Goal: Navigation & Orientation: Find specific page/section

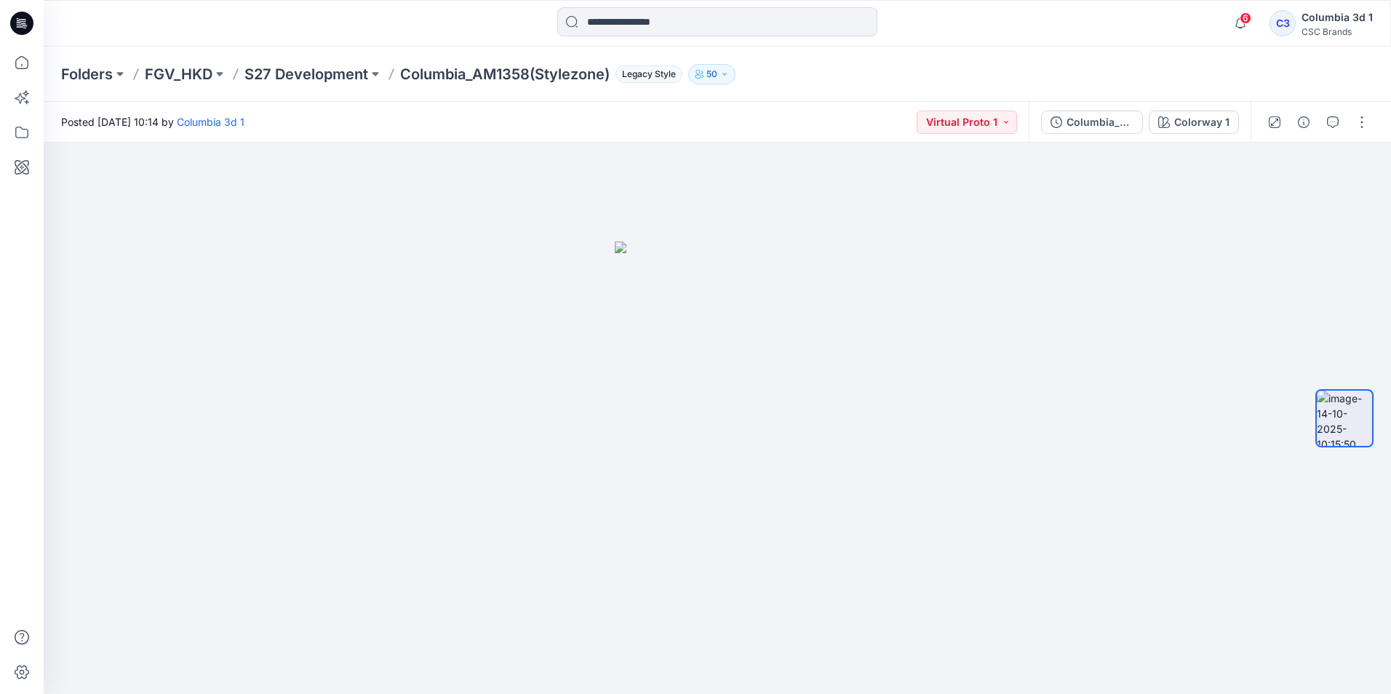
click at [108, 80] on p "Folders" at bounding box center [87, 74] width 52 height 20
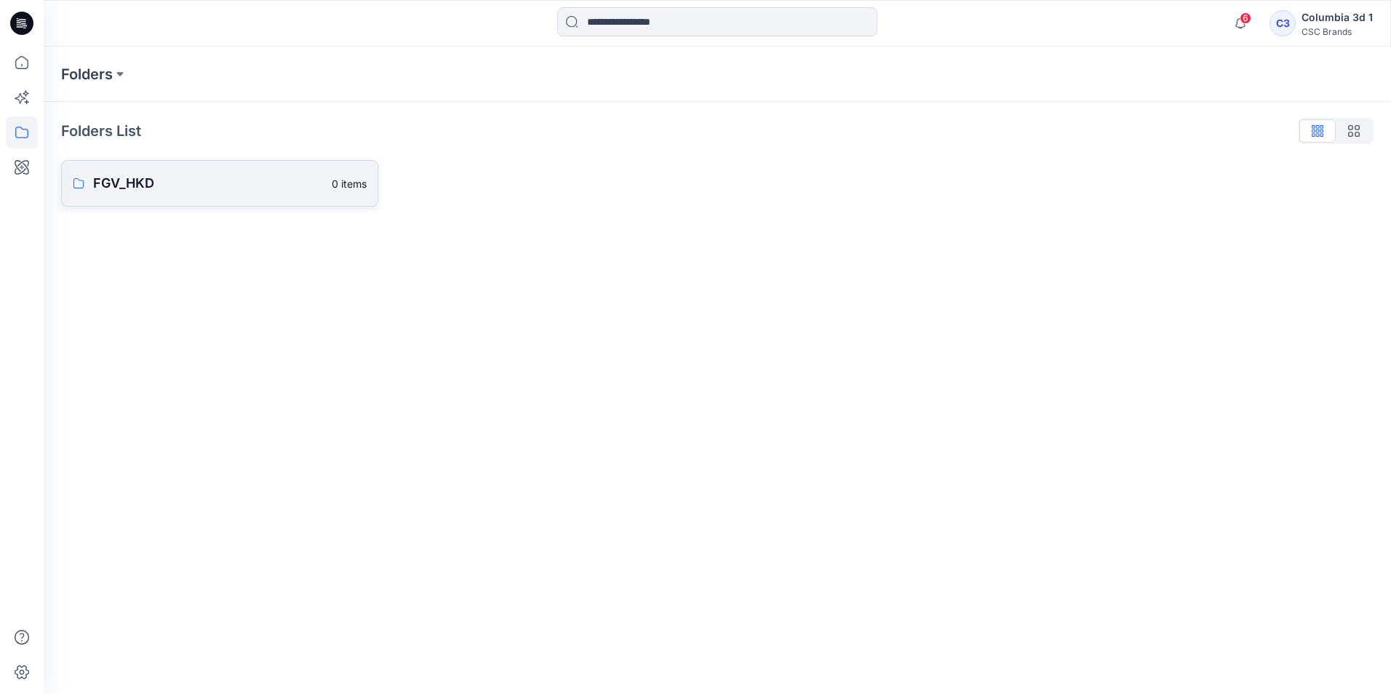
click at [169, 183] on p "FGV_HKD" at bounding box center [208, 183] width 230 height 20
click at [169, 177] on p "S27 Development" at bounding box center [218, 186] width 250 height 20
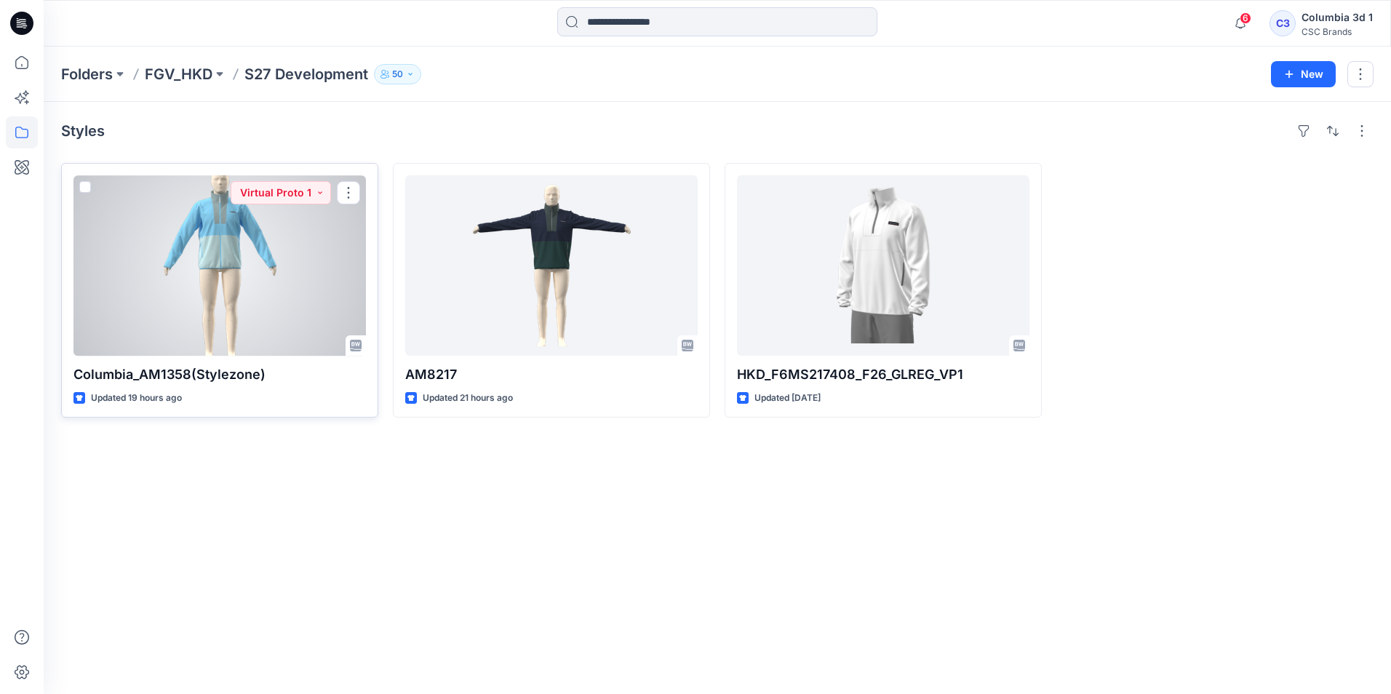
click at [356, 193] on button "button" at bounding box center [348, 192] width 23 height 23
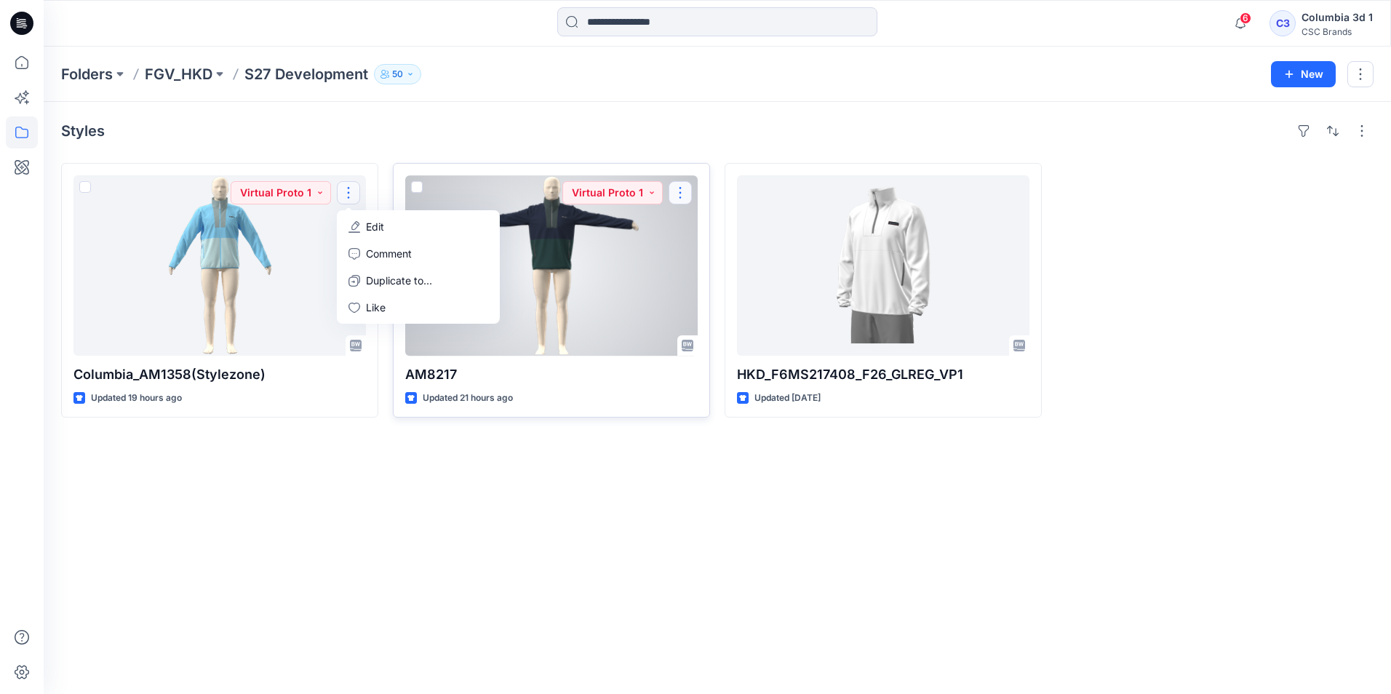
click at [674, 199] on button "button" at bounding box center [679, 192] width 23 height 23
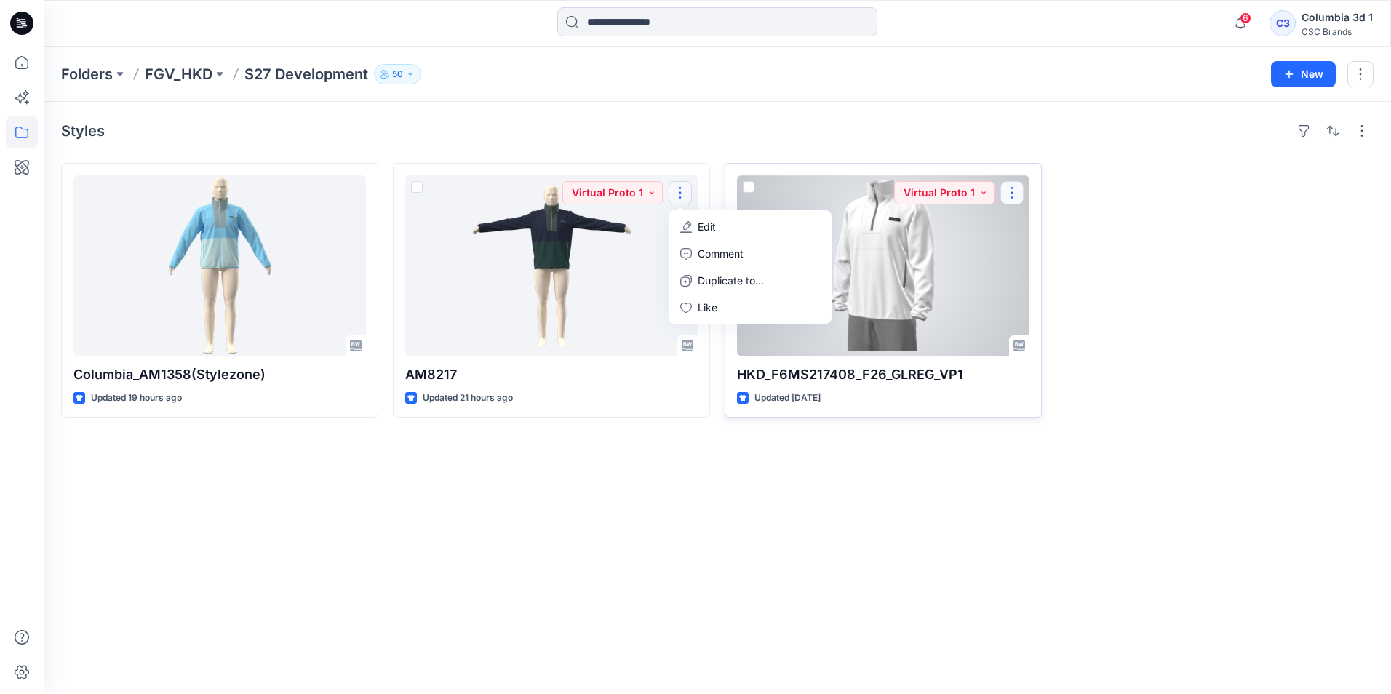
click at [1018, 192] on button "button" at bounding box center [1011, 192] width 23 height 23
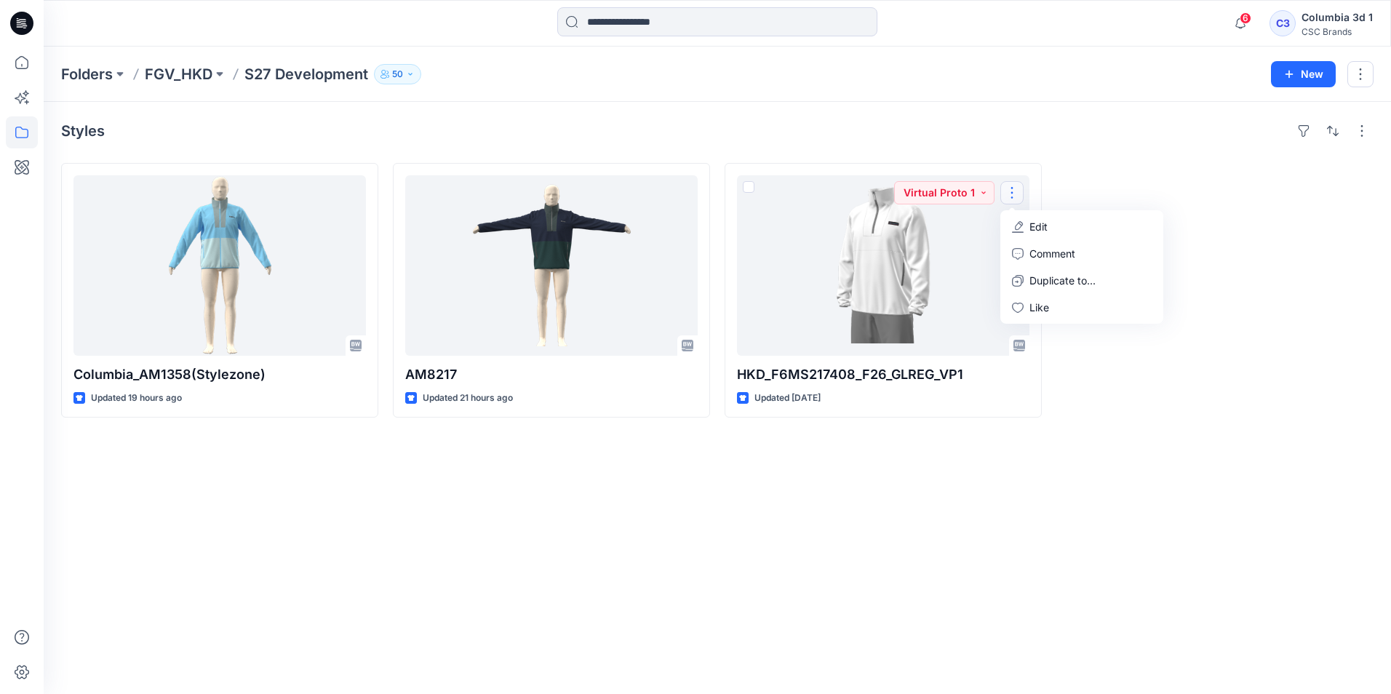
click at [412, 71] on icon "button" at bounding box center [410, 74] width 9 height 9
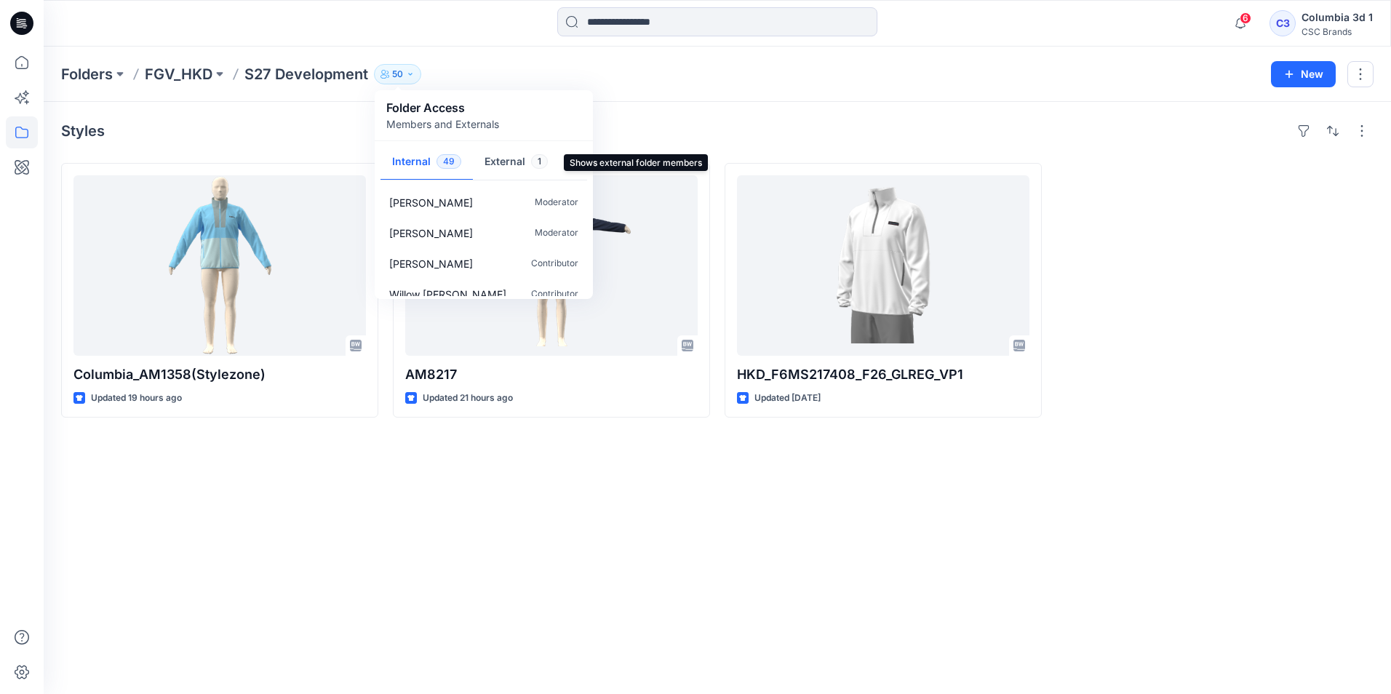
click at [503, 161] on button "External 1" at bounding box center [516, 162] width 87 height 37
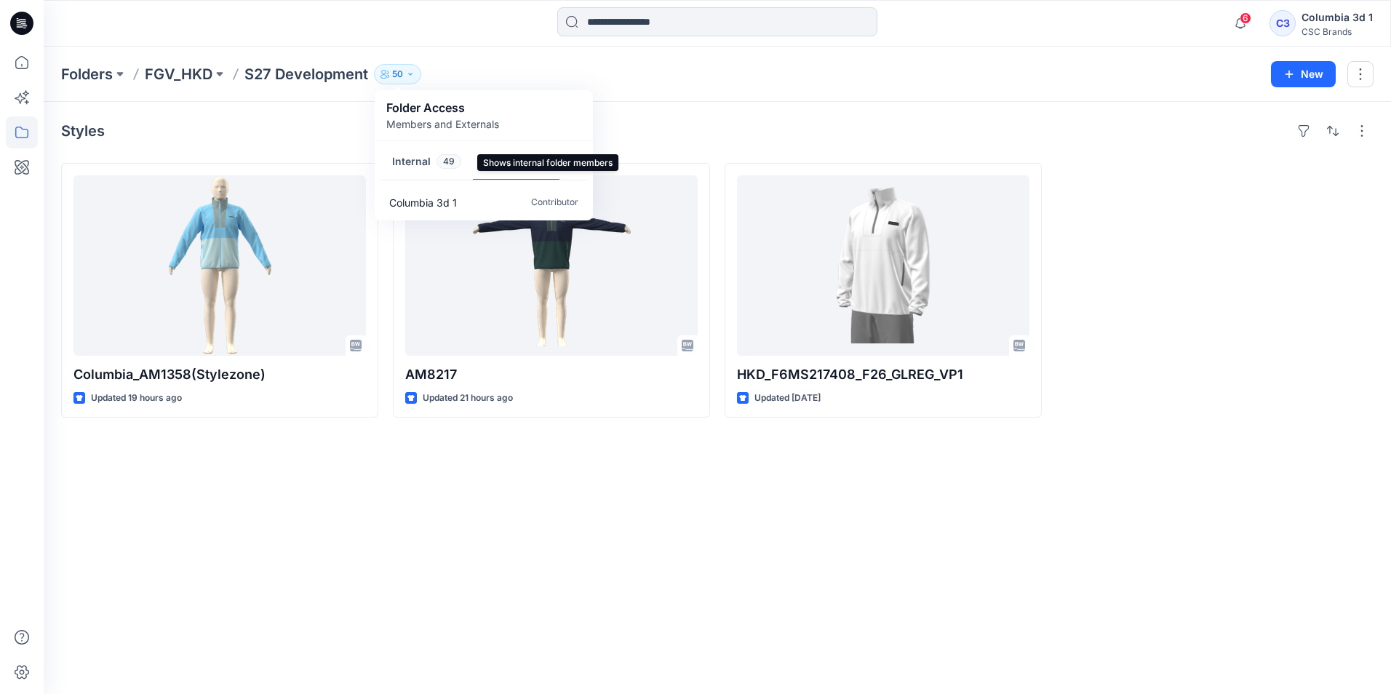
click at [444, 162] on span "49" at bounding box center [448, 161] width 25 height 15
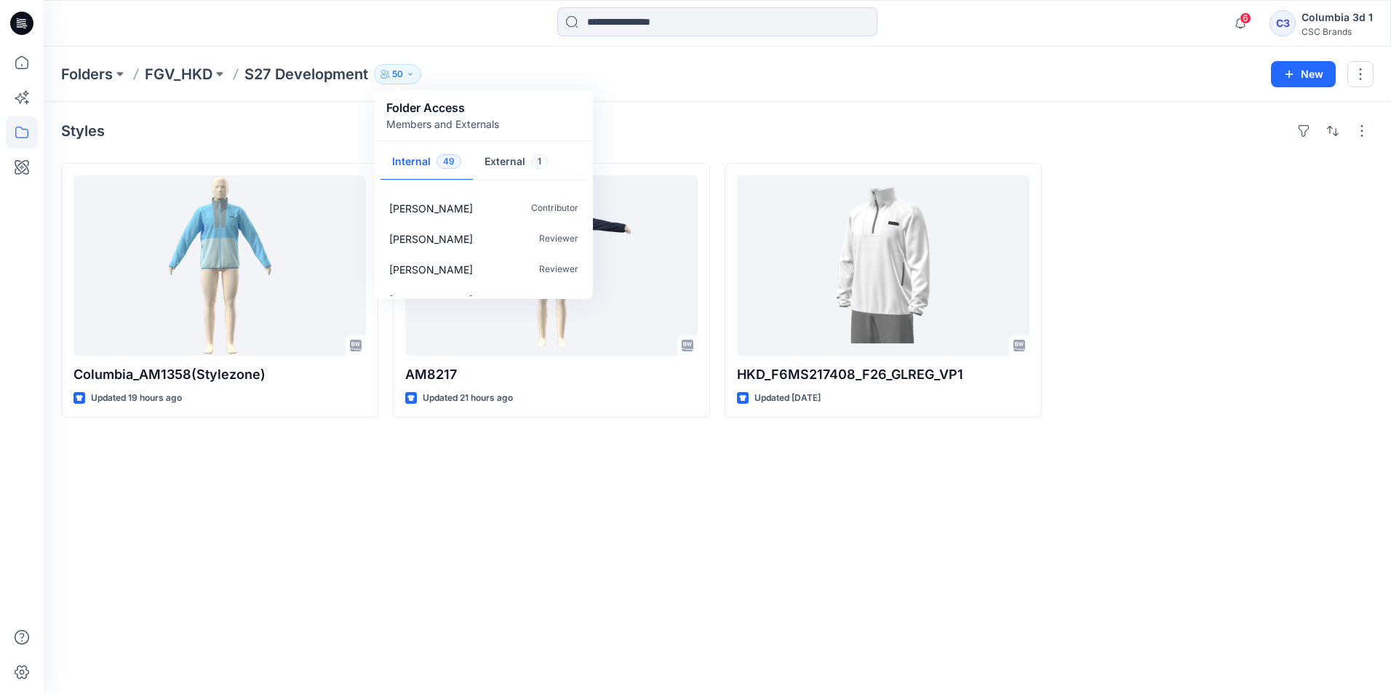
scroll to position [1388, 0]
click at [395, 495] on div "Styles Columbia_AM1358(Stylezone) Updated 19 hours ago AM8217 Updated 21 hours …" at bounding box center [717, 398] width 1347 height 592
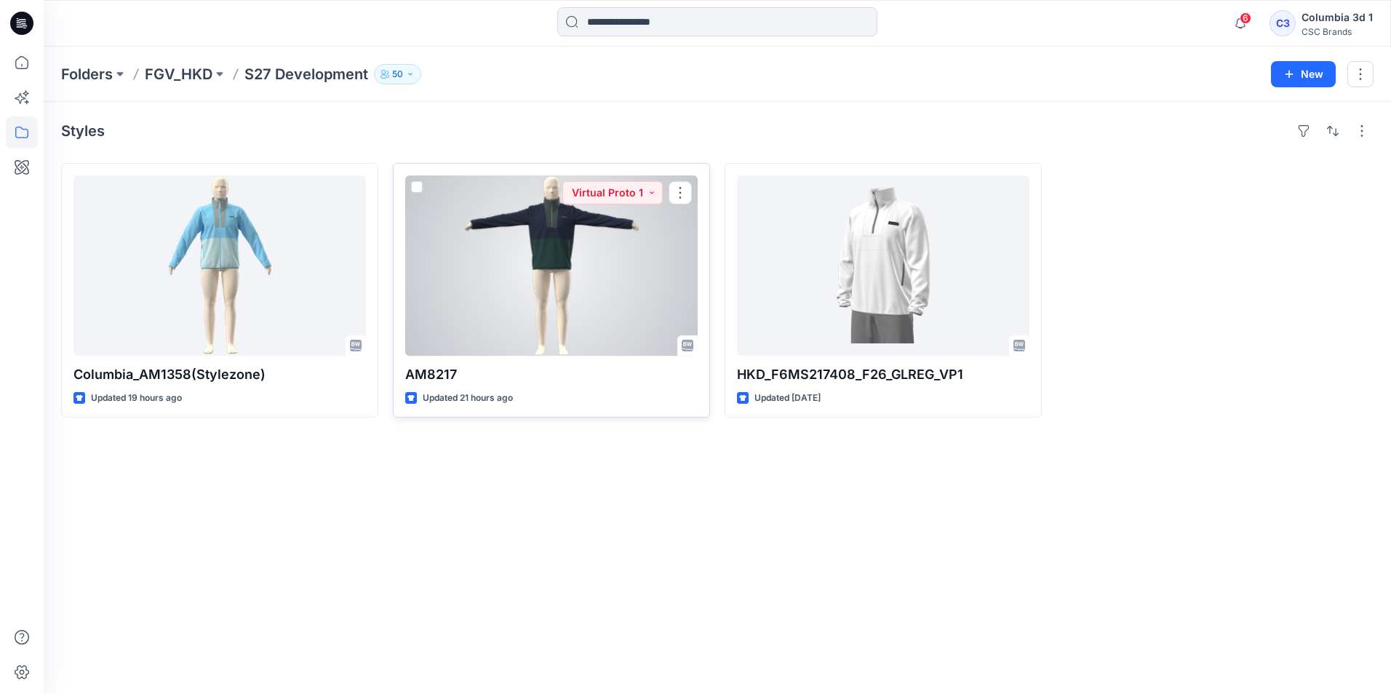
click at [541, 313] on div at bounding box center [551, 265] width 292 height 180
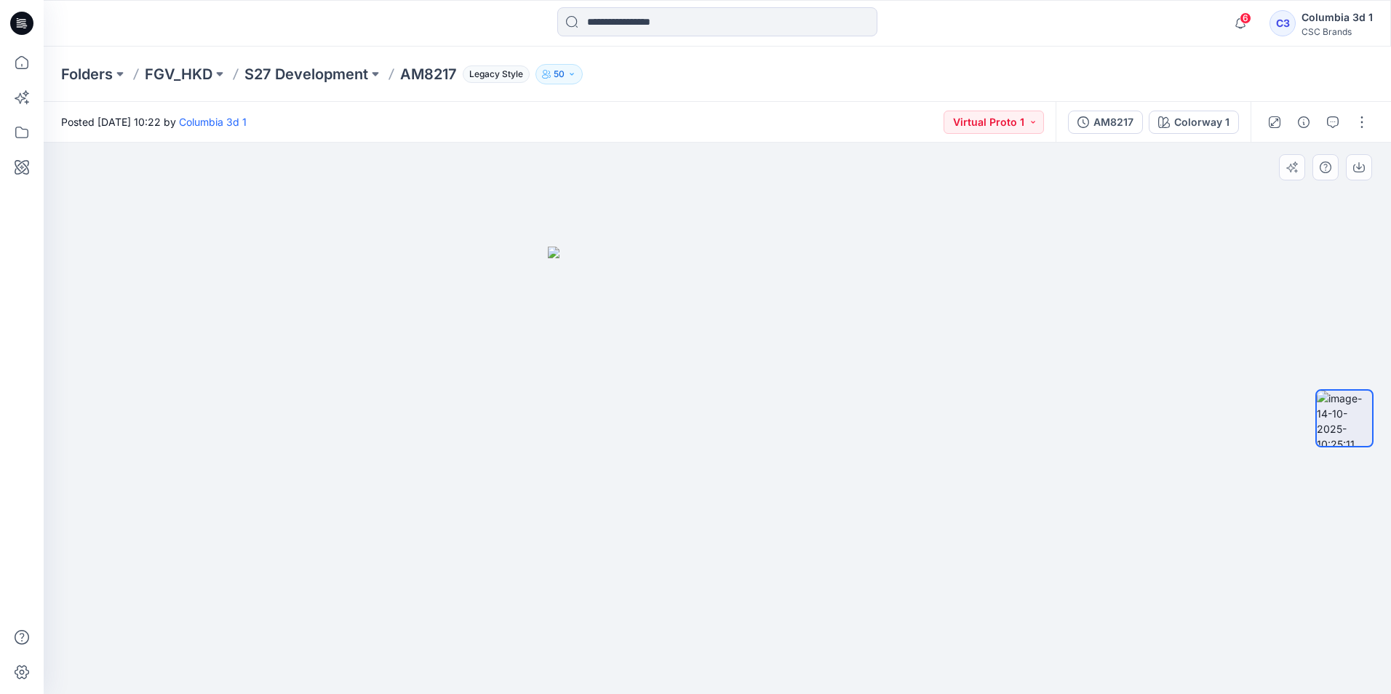
drag, startPoint x: 753, startPoint y: 343, endPoint x: 614, endPoint y: 407, distance: 153.0
click at [616, 410] on img at bounding box center [717, 471] width 339 height 448
click at [596, 381] on img at bounding box center [717, 471] width 339 height 448
drag, startPoint x: 746, startPoint y: 425, endPoint x: 786, endPoint y: 353, distance: 82.7
click at [998, 130] on button "Virtual Proto 1" at bounding box center [993, 122] width 100 height 23
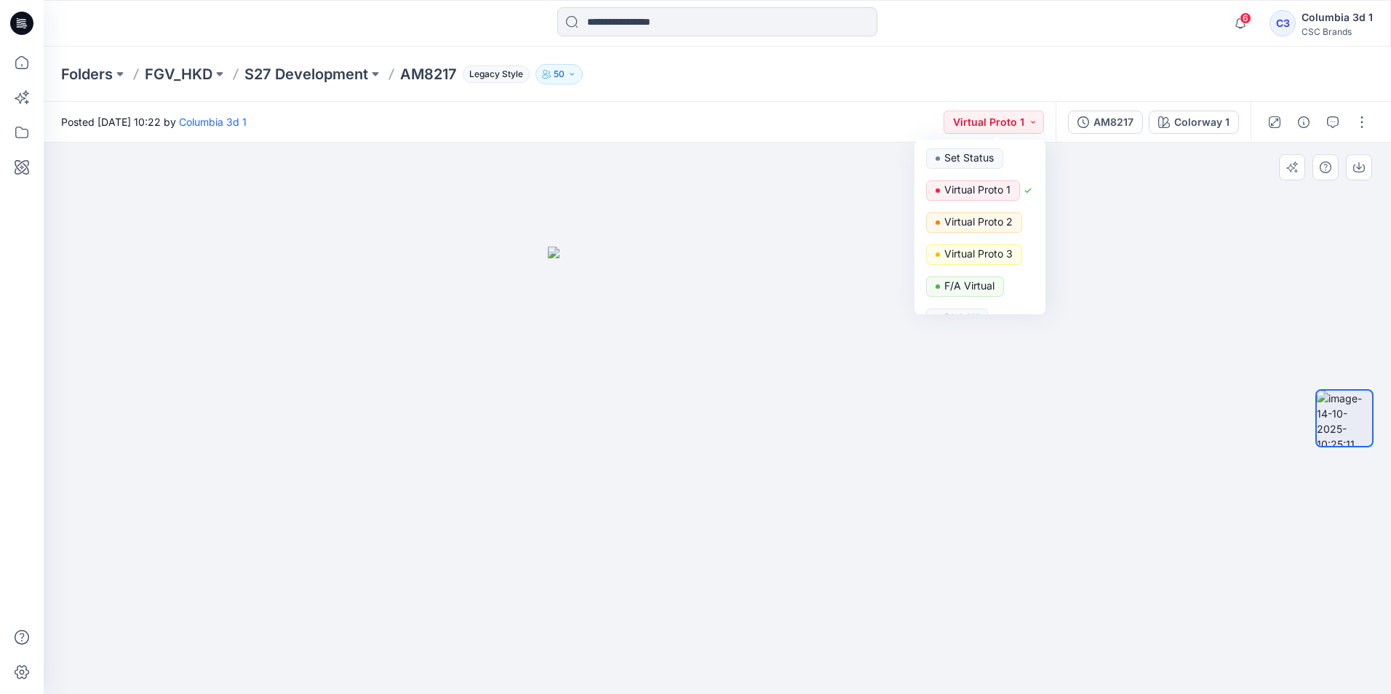
click at [471, 324] on div at bounding box center [717, 418] width 1347 height 551
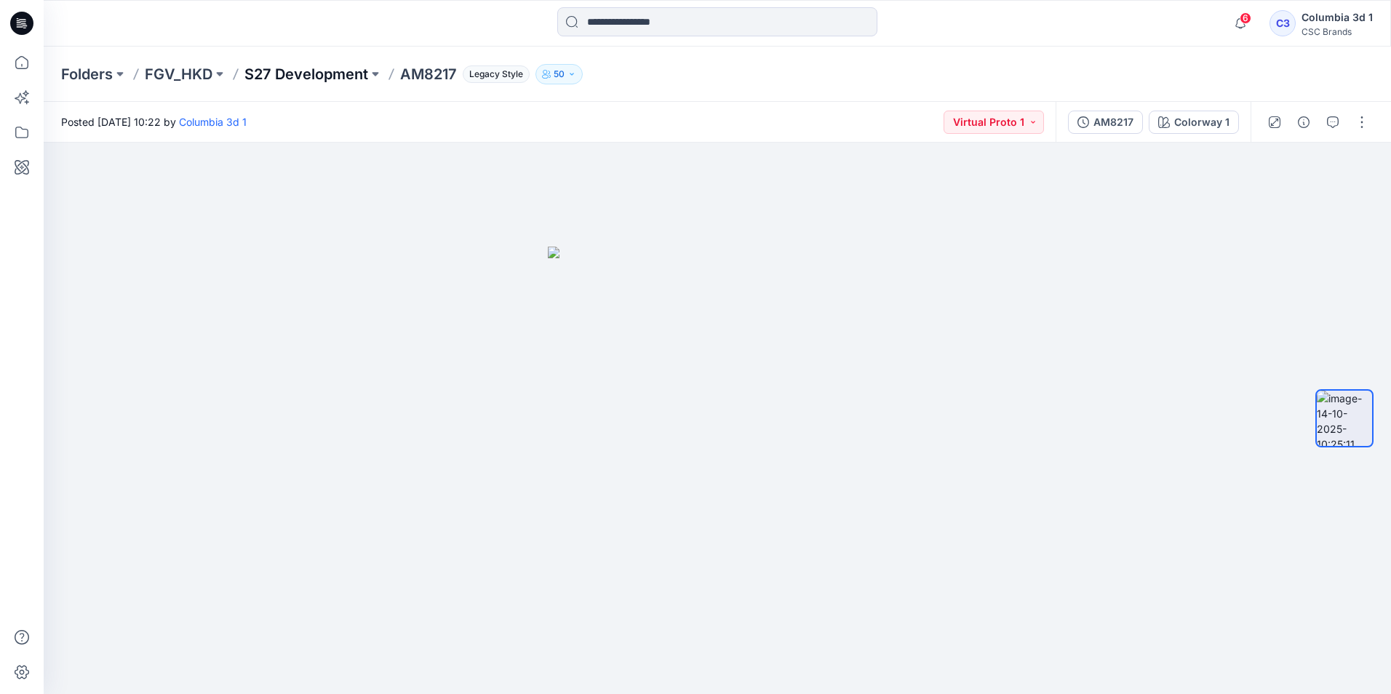
click at [290, 64] on p "S27 Development" at bounding box center [306, 74] width 124 height 20
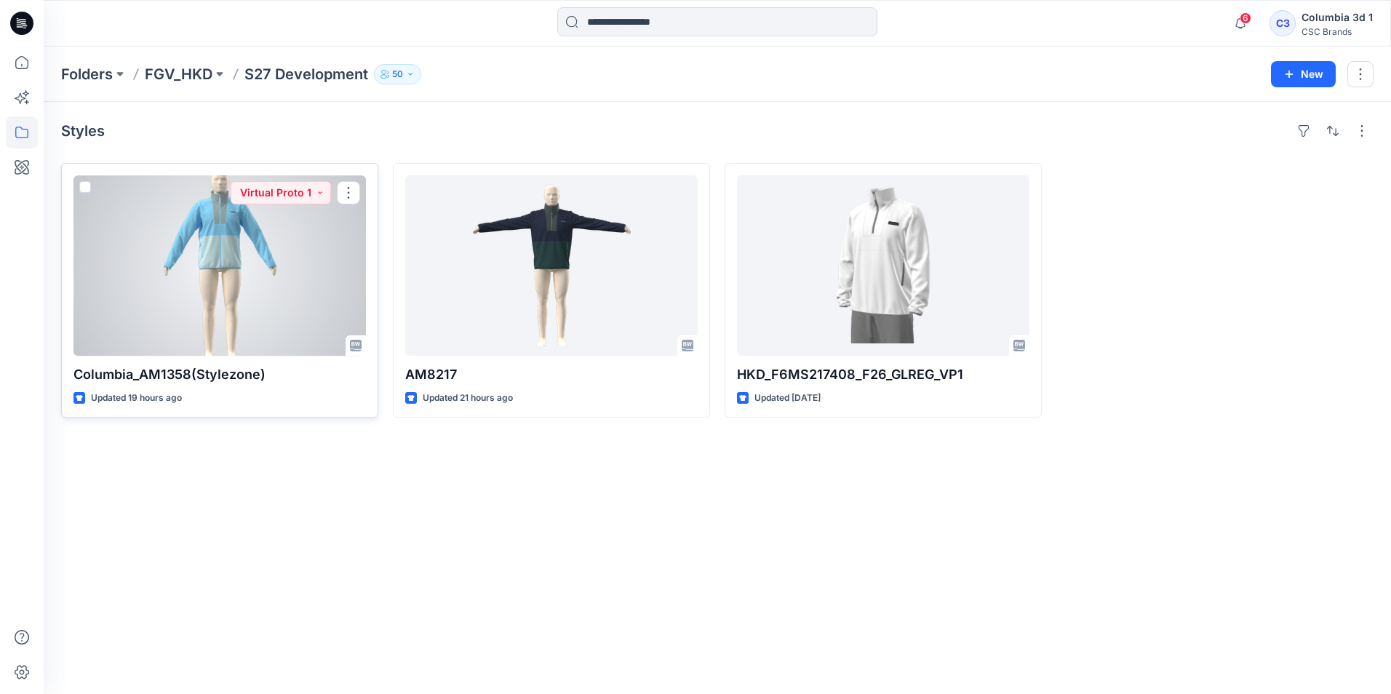
click at [316, 286] on div at bounding box center [219, 265] width 292 height 180
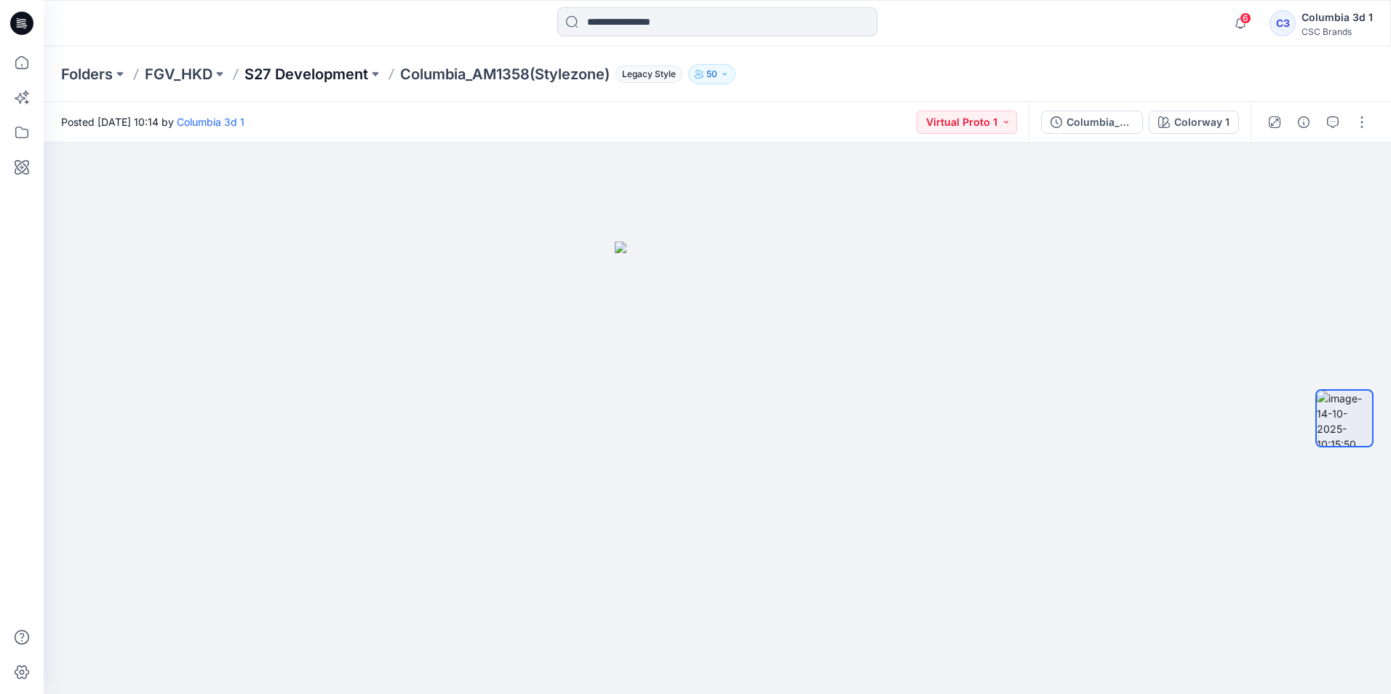
click at [296, 71] on p "S27 Development" at bounding box center [306, 74] width 124 height 20
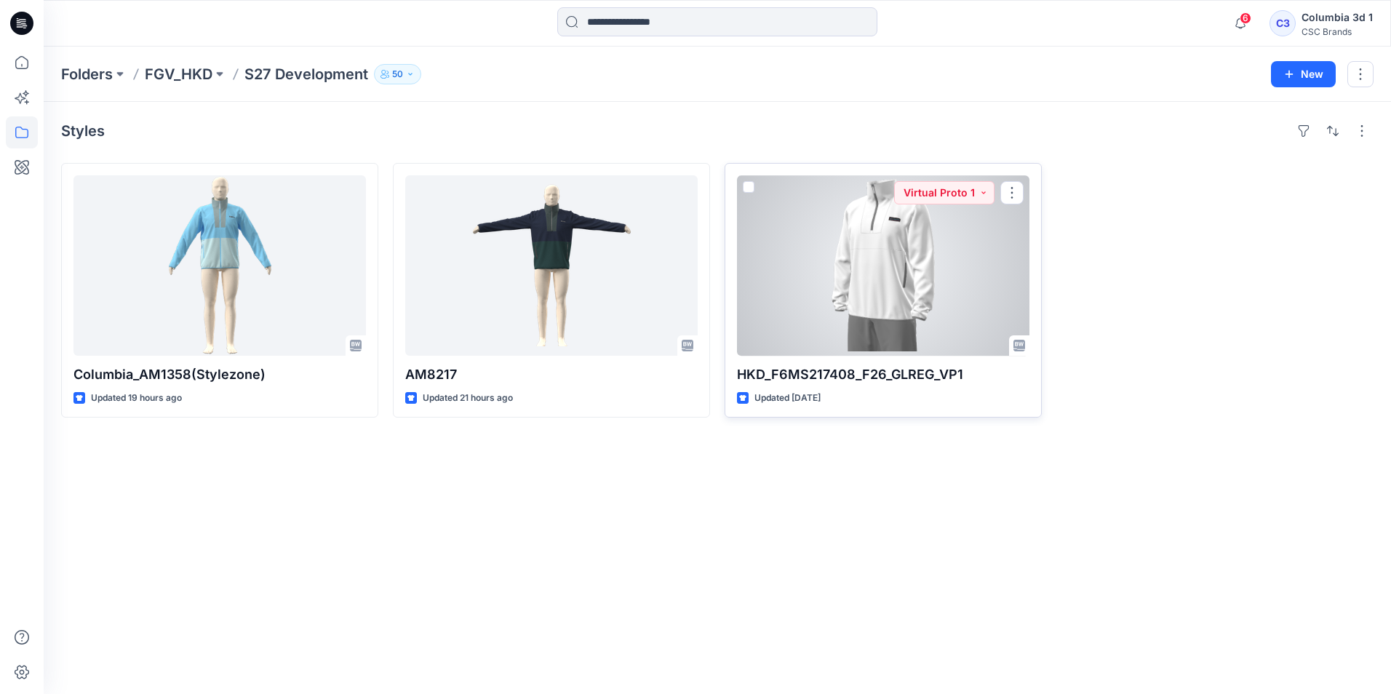
click at [923, 287] on div at bounding box center [883, 265] width 292 height 180
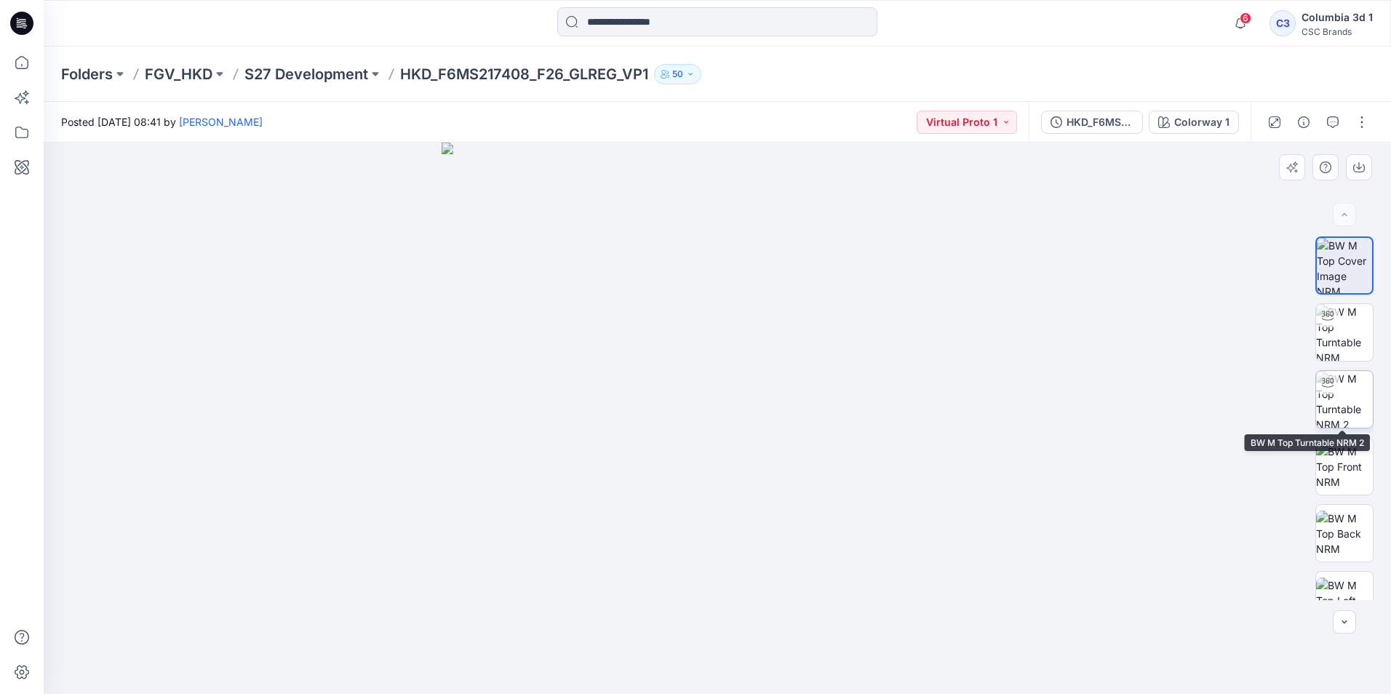
click at [1346, 400] on img at bounding box center [1344, 399] width 57 height 57
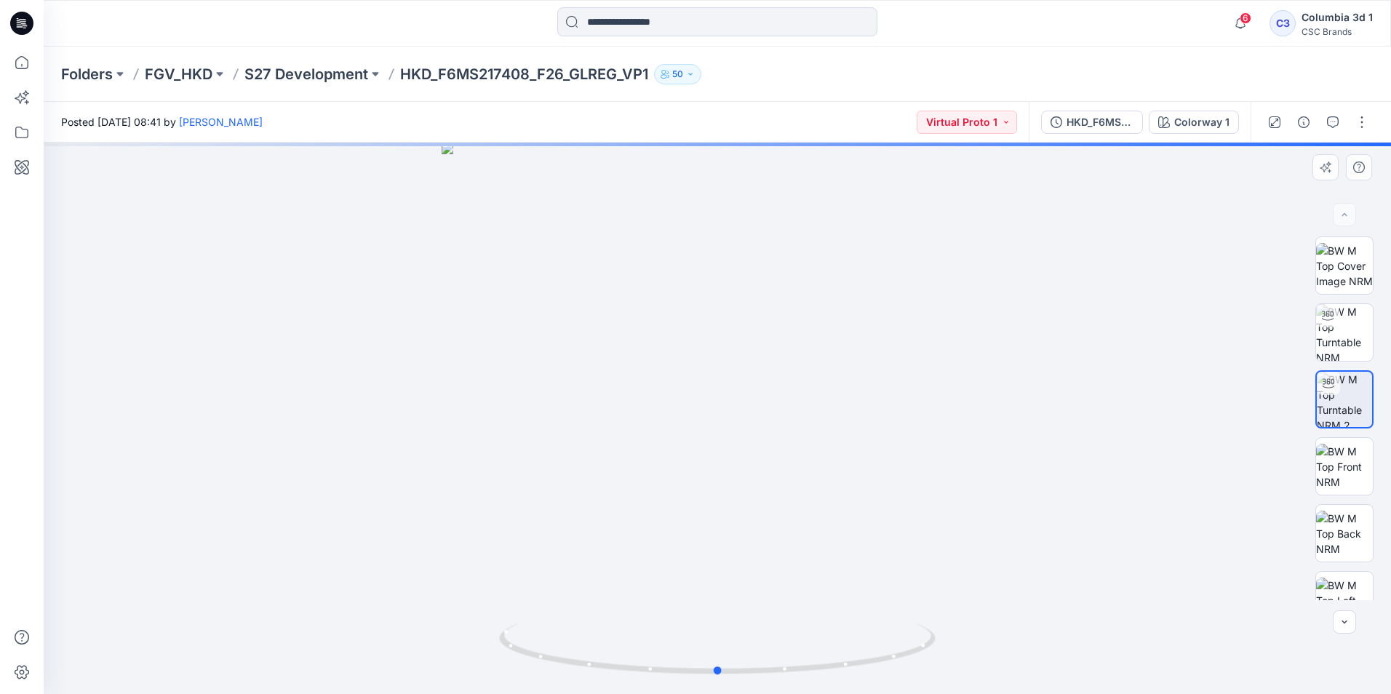
click at [892, 575] on div at bounding box center [717, 418] width 1347 height 551
click at [781, 681] on img at bounding box center [717, 658] width 436 height 71
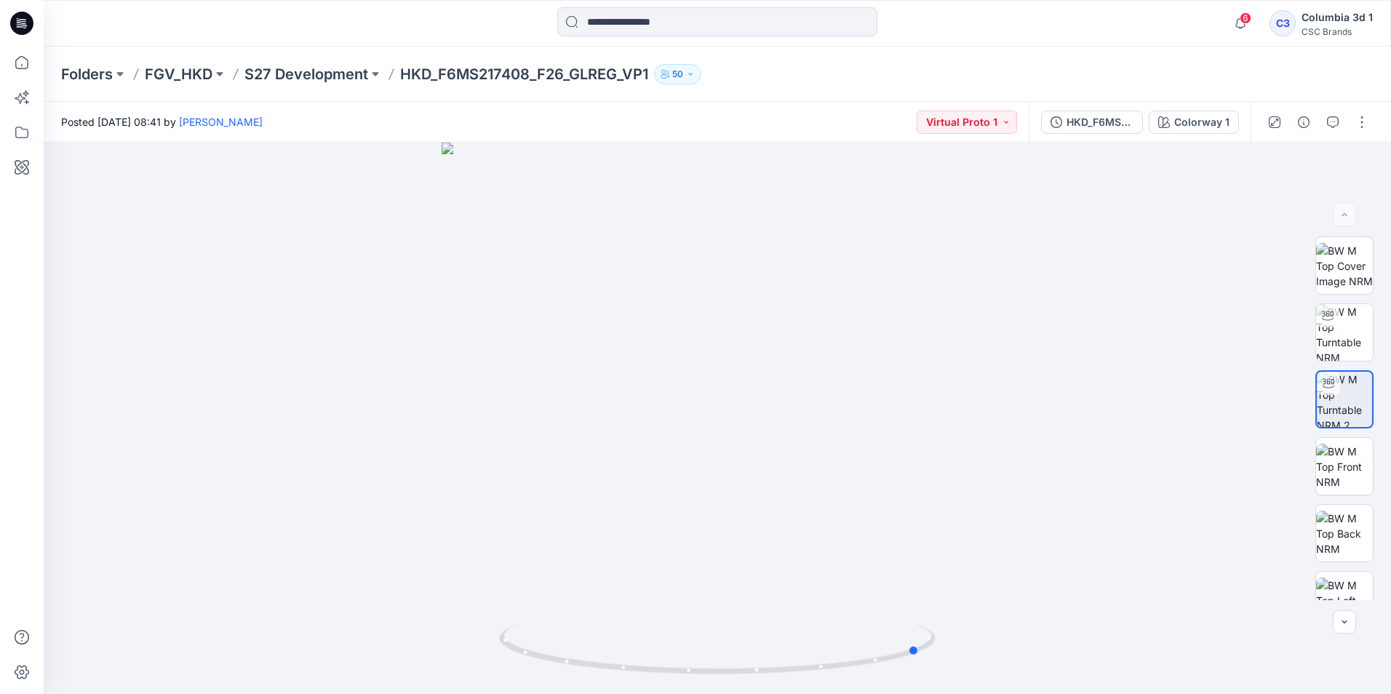
drag, startPoint x: 781, startPoint y: 678, endPoint x: 554, endPoint y: 717, distance: 230.3
click at [554, 693] on html "6 Notifications Anisha Katoch changed the status of Columbia_AM1358(Stylezone) …" at bounding box center [695, 347] width 1391 height 694
drag, startPoint x: 919, startPoint y: 652, endPoint x: 863, endPoint y: 638, distance: 57.9
click at [863, 638] on icon at bounding box center [719, 650] width 440 height 55
click at [863, 640] on div at bounding box center [861, 645] width 17 height 17
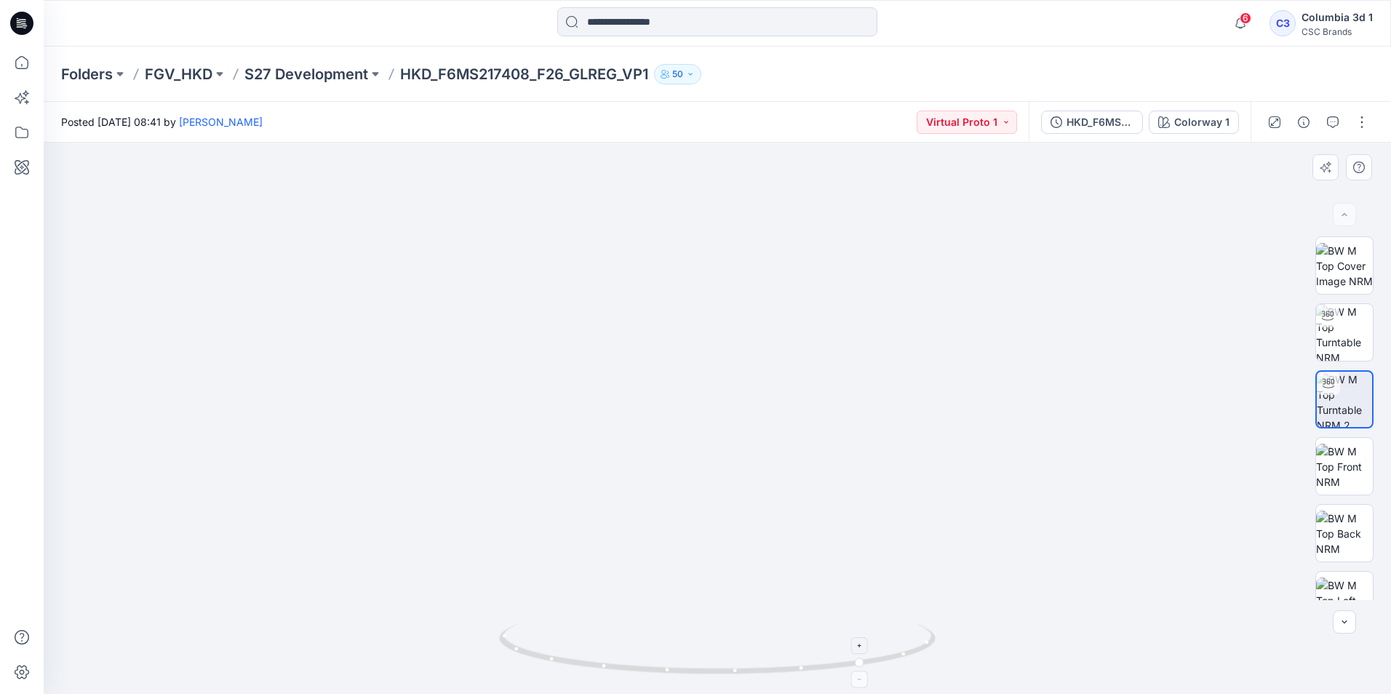
click at [863, 640] on div at bounding box center [861, 645] width 17 height 17
click at [863, 683] on foreignobject at bounding box center [861, 679] width 17 height 17
drag, startPoint x: 874, startPoint y: 669, endPoint x: 759, endPoint y: 641, distance: 117.7
click at [759, 641] on icon at bounding box center [719, 650] width 440 height 55
click at [1353, 532] on img at bounding box center [1344, 534] width 57 height 46
